Goal: Information Seeking & Learning: Learn about a topic

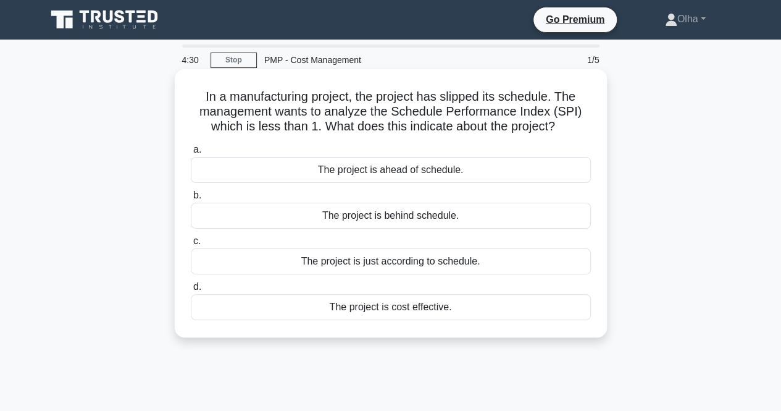
click at [356, 216] on div "The project is behind schedule." at bounding box center [391, 216] width 400 height 26
click at [191, 199] on input "b. The project is behind schedule." at bounding box center [191, 195] width 0 height 8
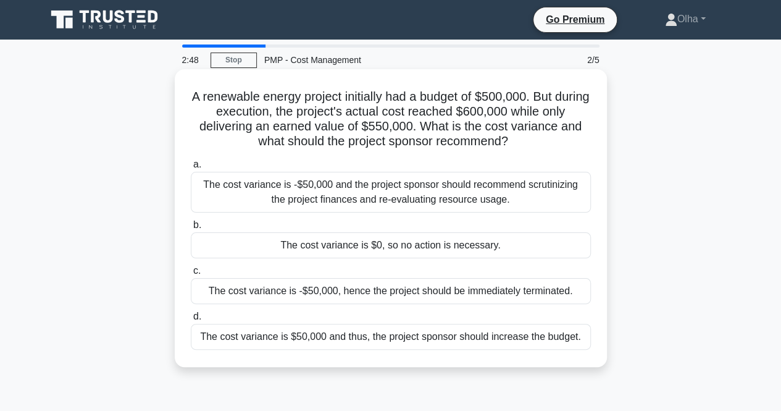
drag, startPoint x: 506, startPoint y: 202, endPoint x: 195, endPoint y: 185, distance: 311.7
click at [195, 185] on div "The cost variance is -$50,000 and the project sponsor should recommend scrutini…" at bounding box center [391, 192] width 400 height 41
copy div "The cost variance is -$50,000 and the project sponsor should recommend scrutini…"
click at [534, 199] on div "The cost variance is -$50,000 and the project sponsor should recommend scrutini…" at bounding box center [391, 192] width 400 height 41
click at [191, 169] on input "a. The cost variance is -$50,000 and the project sponsor should recommend scrut…" at bounding box center [191, 165] width 0 height 8
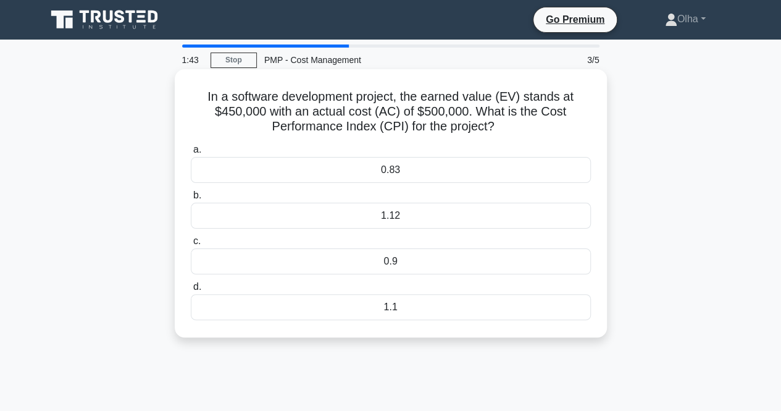
click at [404, 266] on div "0.9" at bounding box center [391, 261] width 400 height 26
click at [191, 245] on input "c. 0.9" at bounding box center [191, 241] width 0 height 8
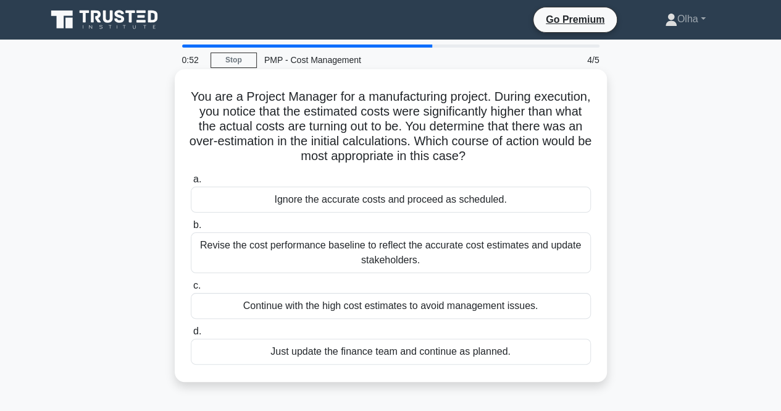
click at [405, 263] on div "Revise the cost performance baseline to reflect the accurate cost estimates and…" at bounding box center [391, 252] width 400 height 41
click at [191, 229] on input "b. Revise the cost performance baseline to reflect the accurate cost estimates …" at bounding box center [191, 225] width 0 height 8
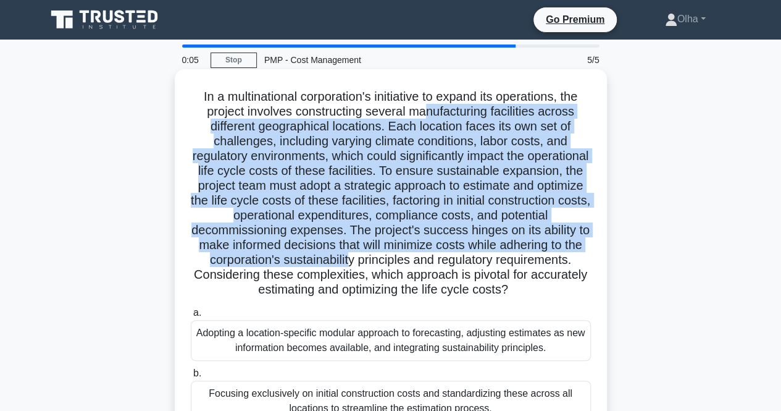
drag, startPoint x: 428, startPoint y: 114, endPoint x: 431, endPoint y: 256, distance: 142.1
click at [431, 256] on h5 "In a multinational corporation's initiative to expand its operations, the proje…" at bounding box center [391, 193] width 403 height 209
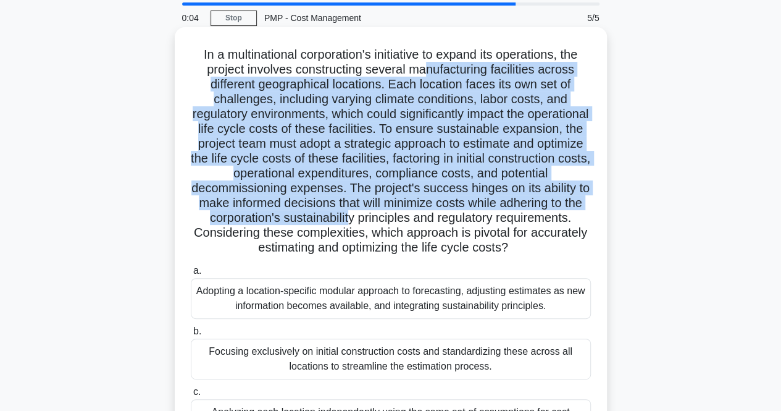
scroll to position [62, 0]
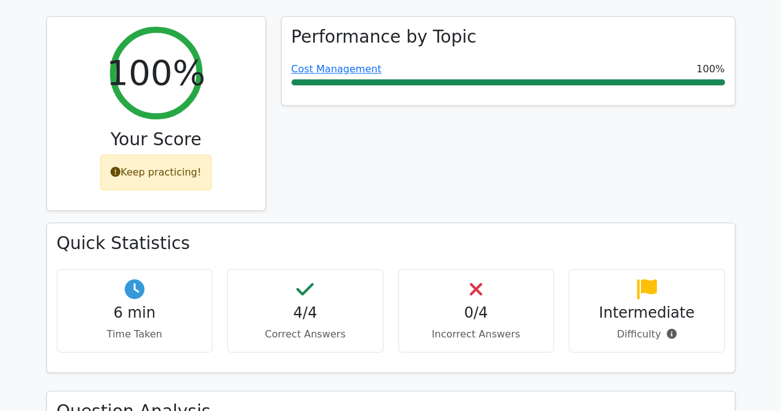
scroll to position [679, 0]
